Goal: Connect with others: Establish contact or relationships with other users

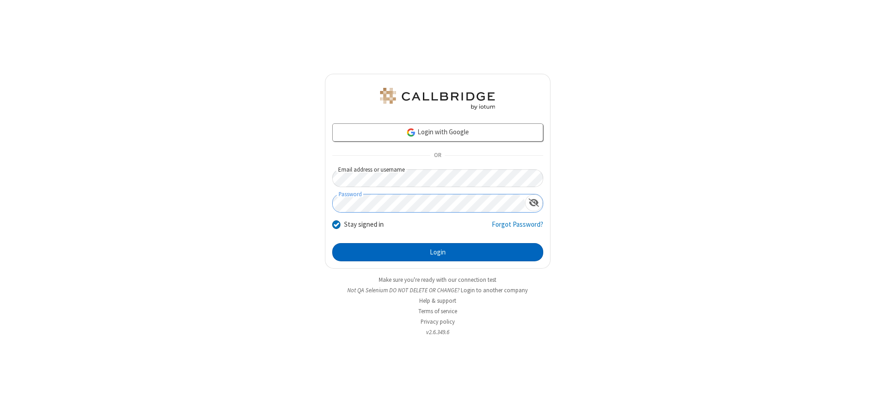
click at [437, 252] on button "Login" at bounding box center [437, 252] width 211 height 18
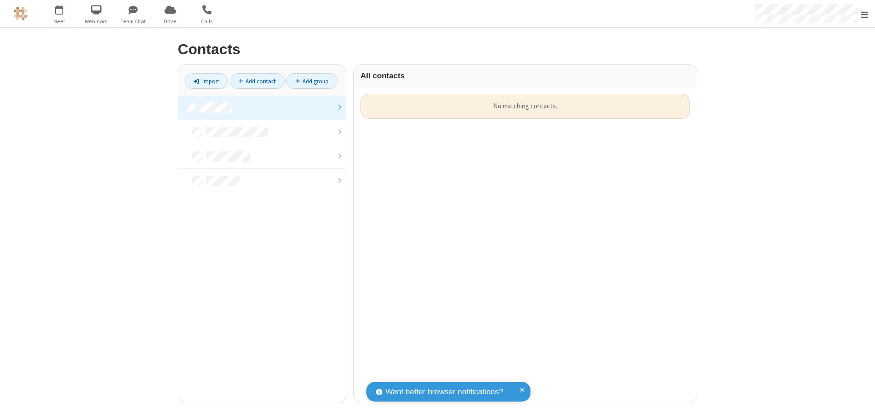
scroll to position [7, 7]
click at [262, 107] on link at bounding box center [262, 108] width 168 height 25
click at [257, 81] on link "Add contact" at bounding box center [257, 80] width 55 height 15
